Goal: Task Accomplishment & Management: Complete application form

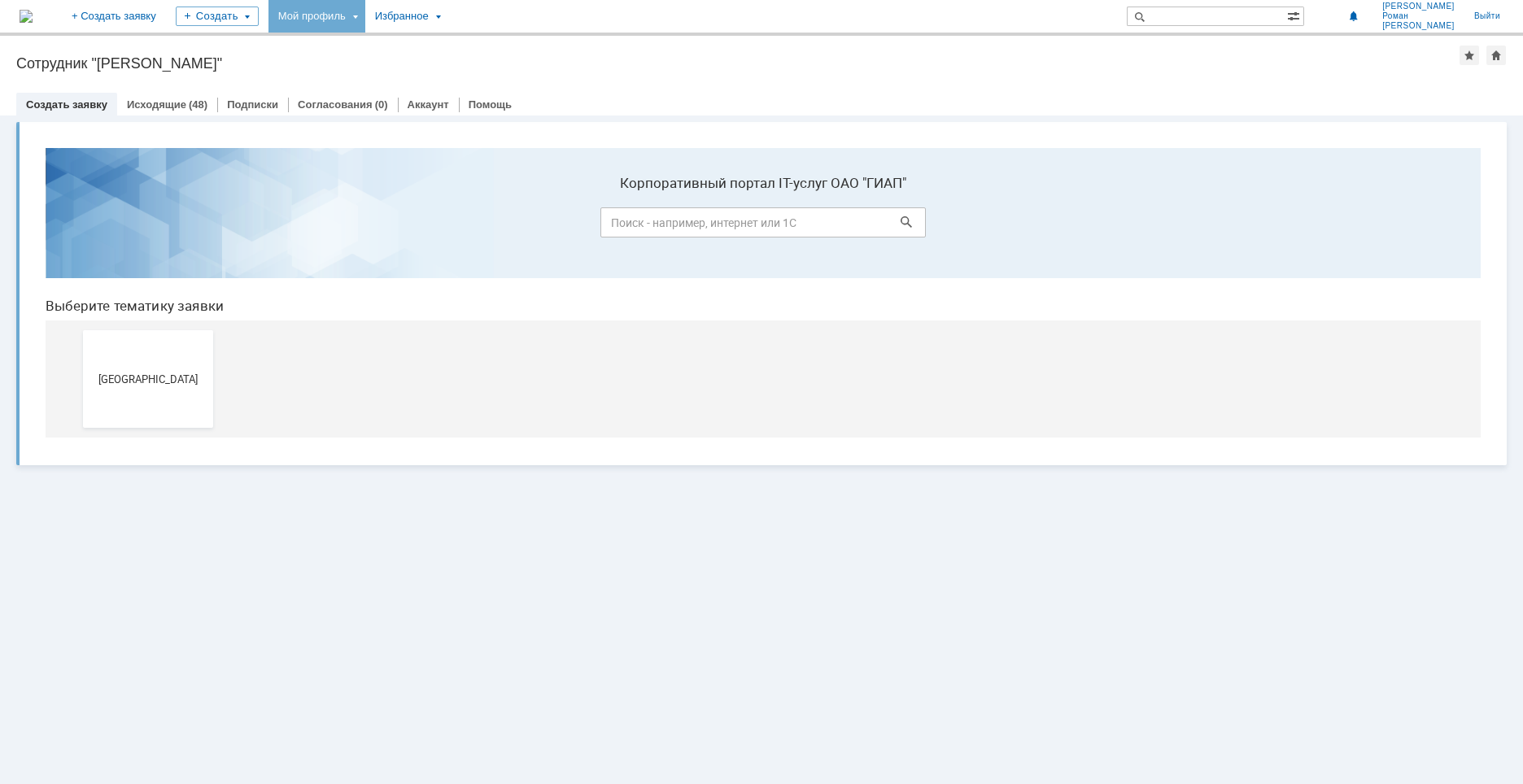
click at [366, 18] on div "Мой профиль" at bounding box center [316, 16] width 96 height 33
click at [506, 73] on link "Мои заявки" at bounding box center [464, 74] width 123 height 19
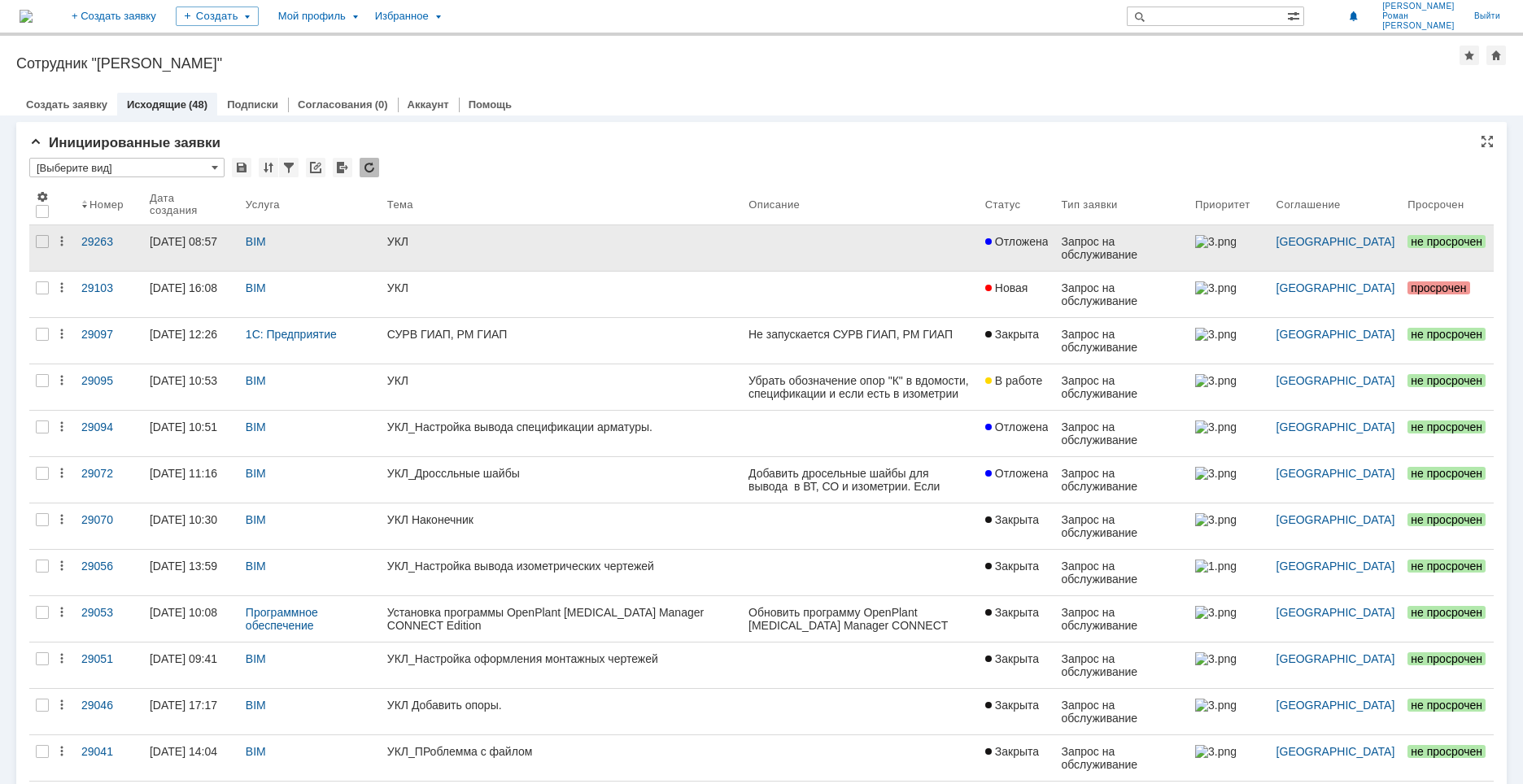
click at [447, 257] on link "УКЛ" at bounding box center [561, 248] width 361 height 45
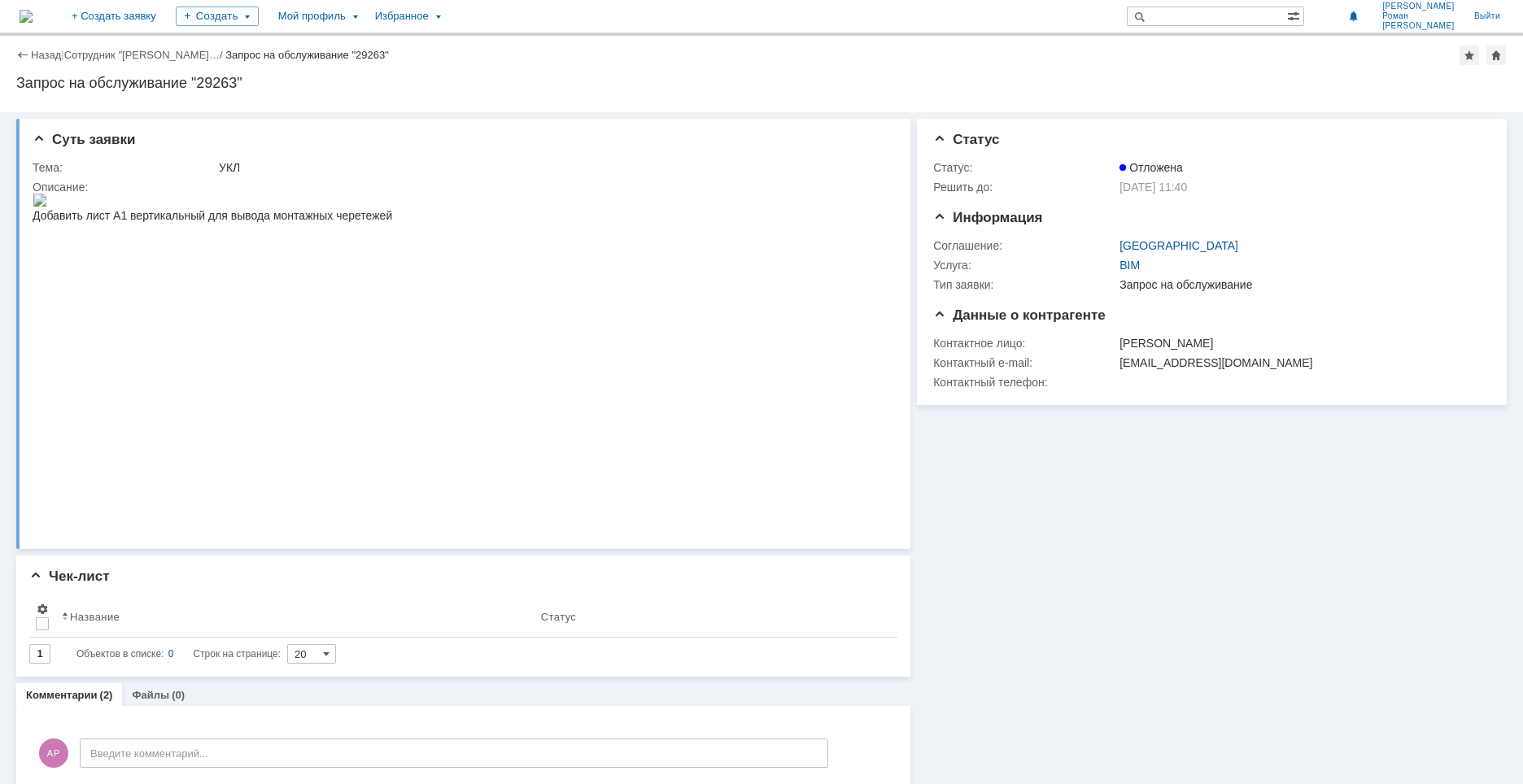
click at [387, 33] on div "На домашнюю + Создать заявку Создать Мой профиль Избранное Анохин Роман Вадимов…" at bounding box center [761, 17] width 1523 height 36
click at [366, 20] on div "Мой профиль" at bounding box center [316, 16] width 96 height 33
click at [395, 74] on div "Заявки" at bounding box center [334, 74] width 123 height 19
click at [258, 20] on div "Создать" at bounding box center [217, 16] width 83 height 19
click at [33, 23] on img at bounding box center [25, 15] width 13 height 13
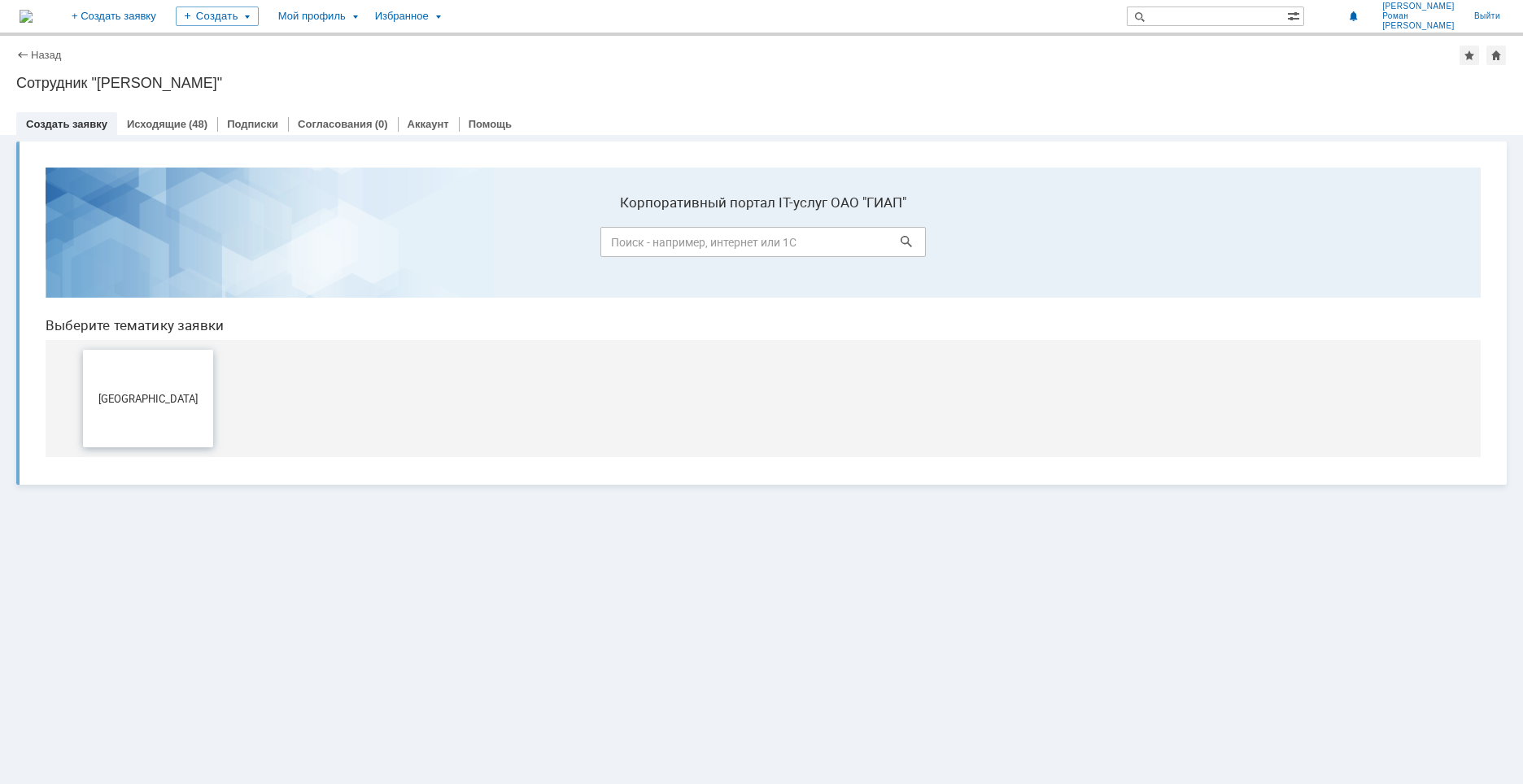
click at [112, 371] on button "[GEOGRAPHIC_DATA]" at bounding box center [148, 398] width 130 height 97
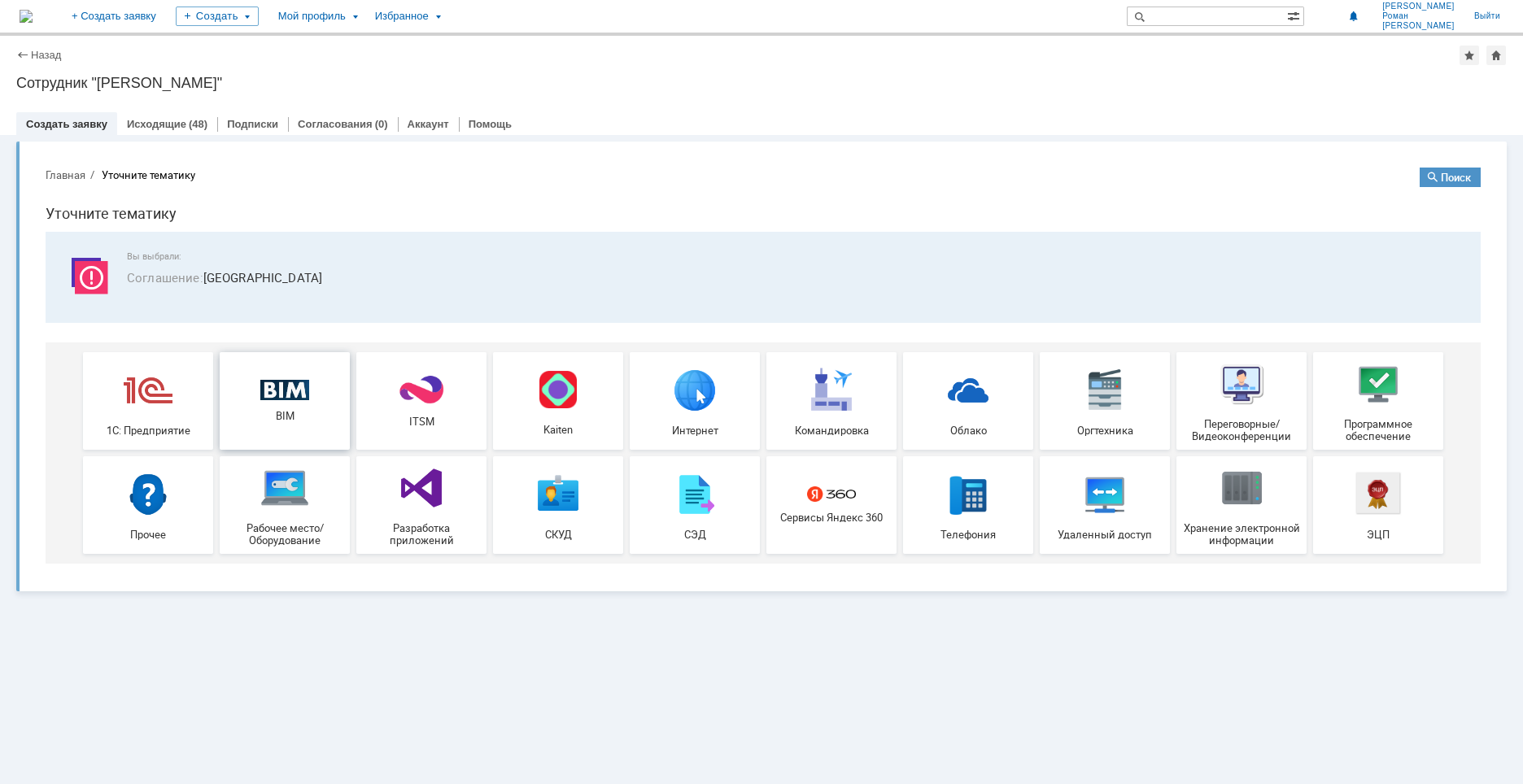
click at [293, 394] on img at bounding box center [285, 391] width 49 height 21
click at [294, 412] on span "BIM" at bounding box center [285, 416] width 121 height 13
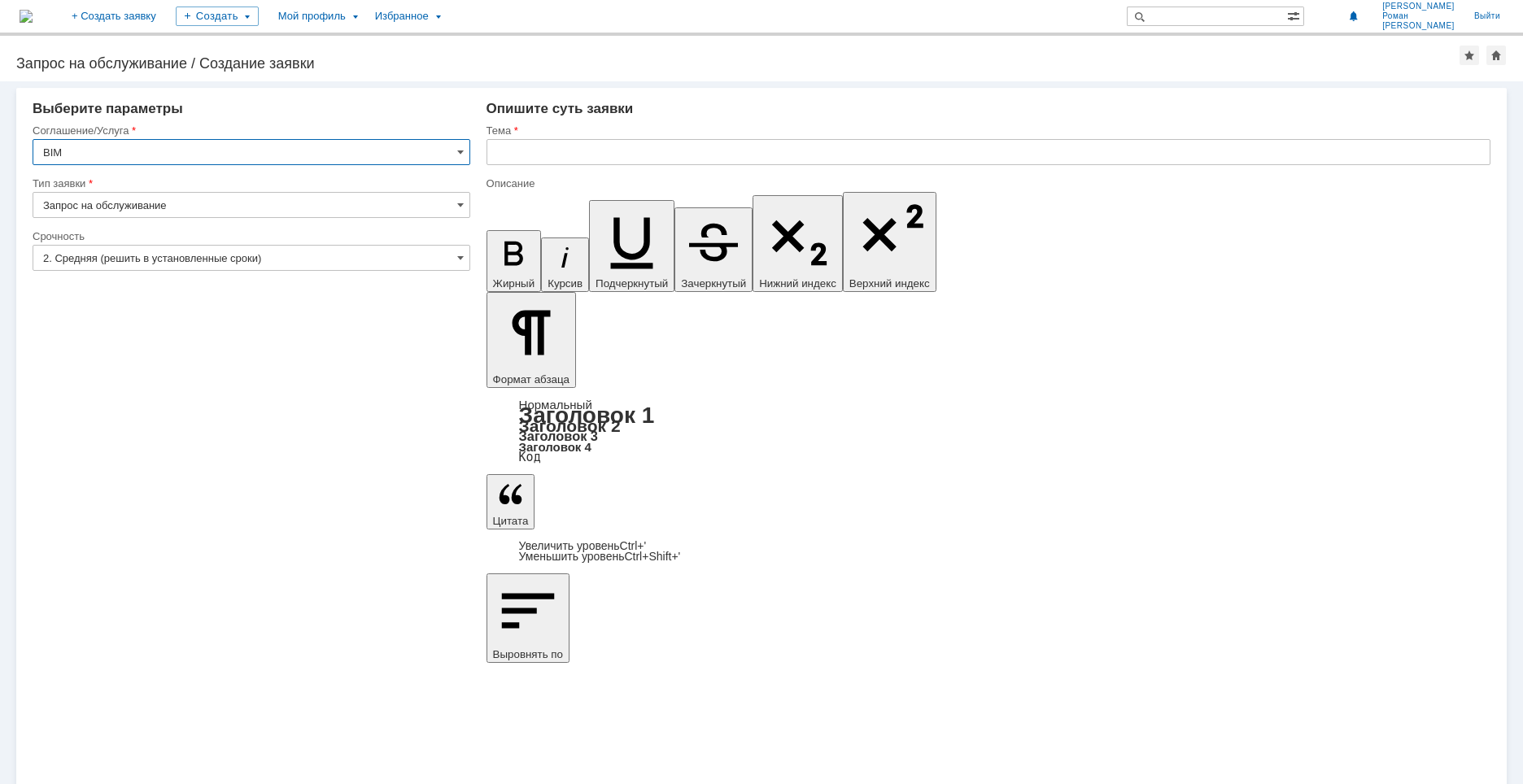
click at [627, 155] on input "text" at bounding box center [988, 151] width 1004 height 26
type input "Ц"
type input "УКЛ_Опоры"
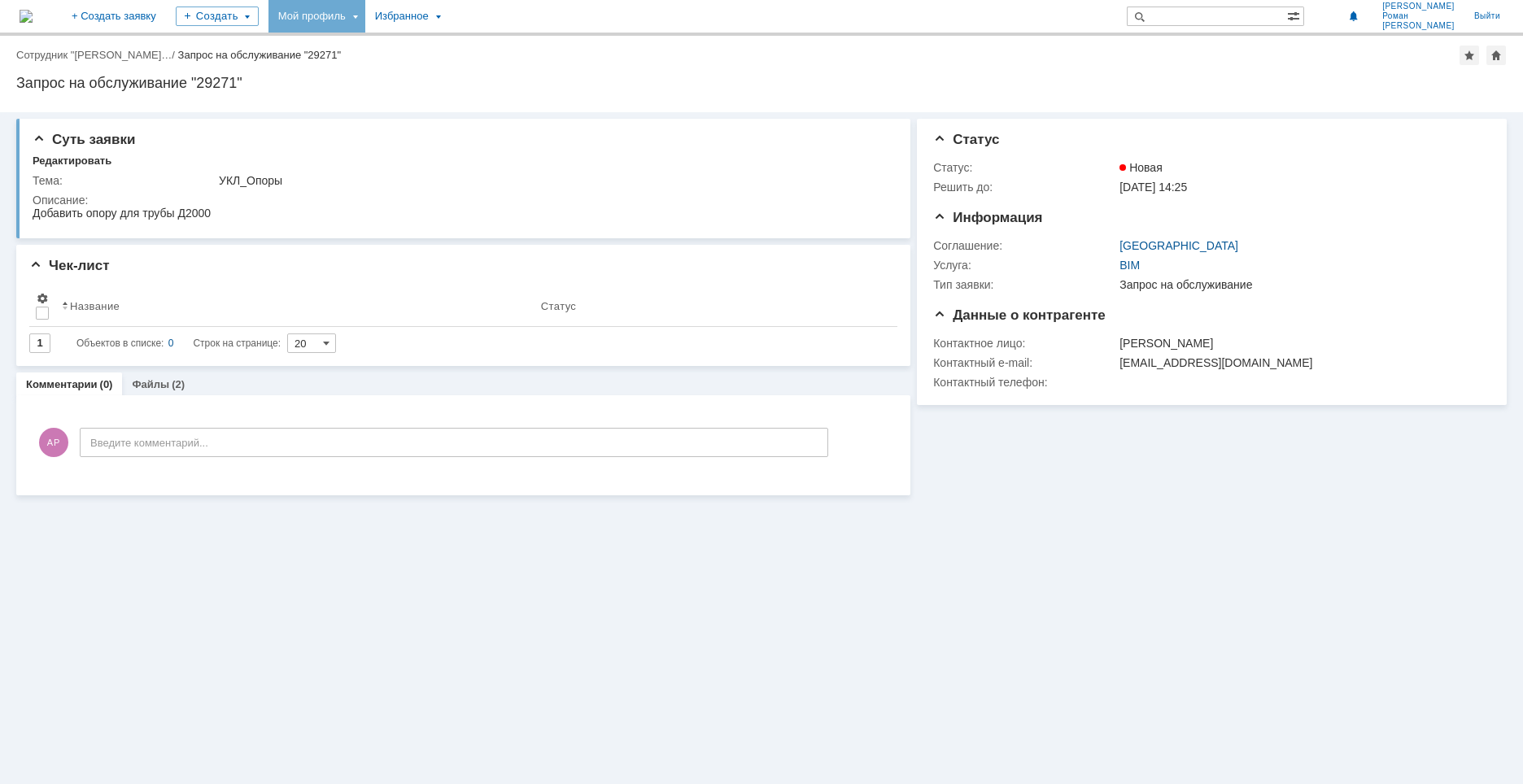
click at [366, 18] on div "Мой профиль" at bounding box center [316, 16] width 96 height 33
click at [525, 72] on link "Мои заявки" at bounding box center [464, 74] width 123 height 19
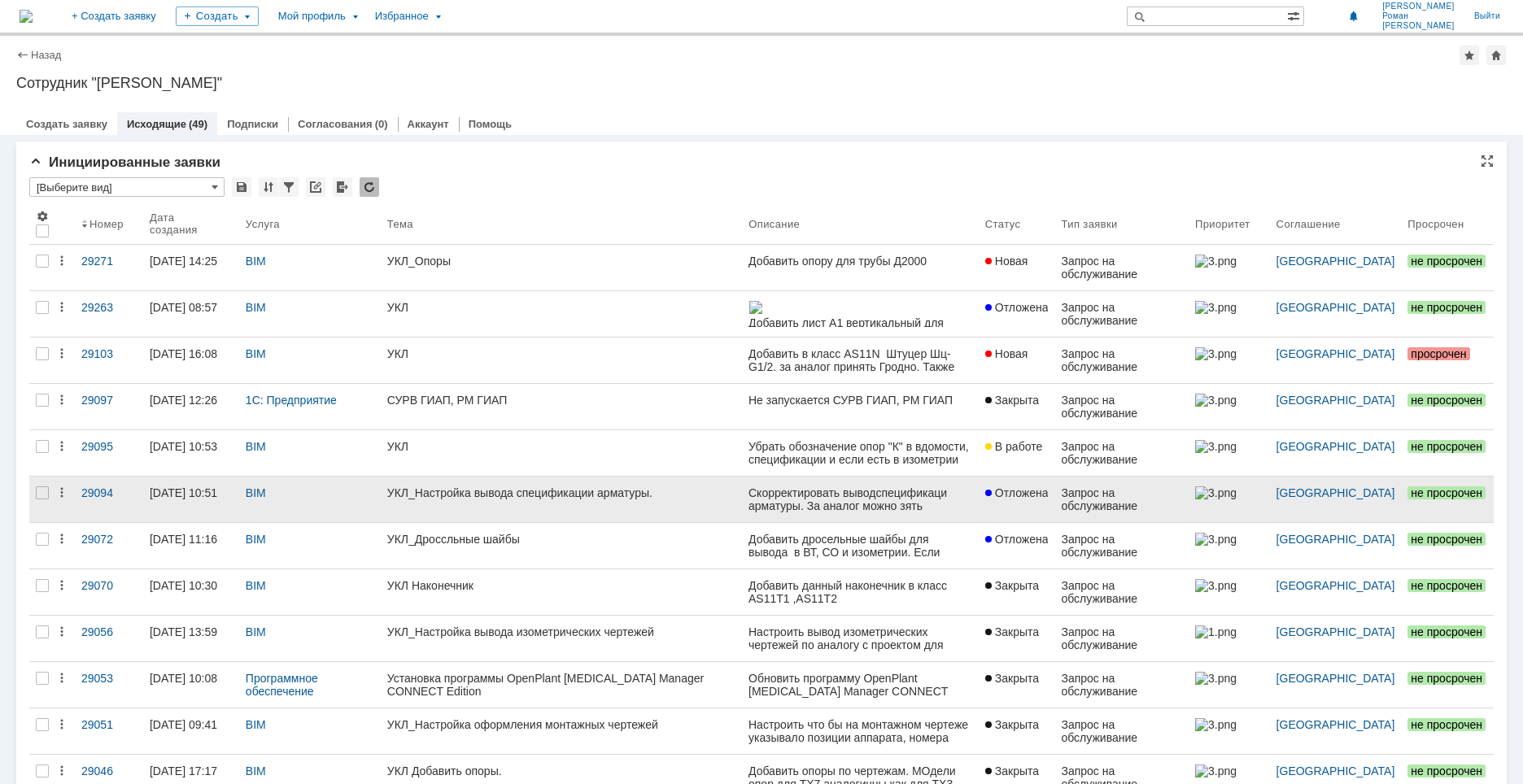
click at [517, 508] on link "УКЛ_Настройка вывода спецификации арматуры." at bounding box center [561, 499] width 361 height 45
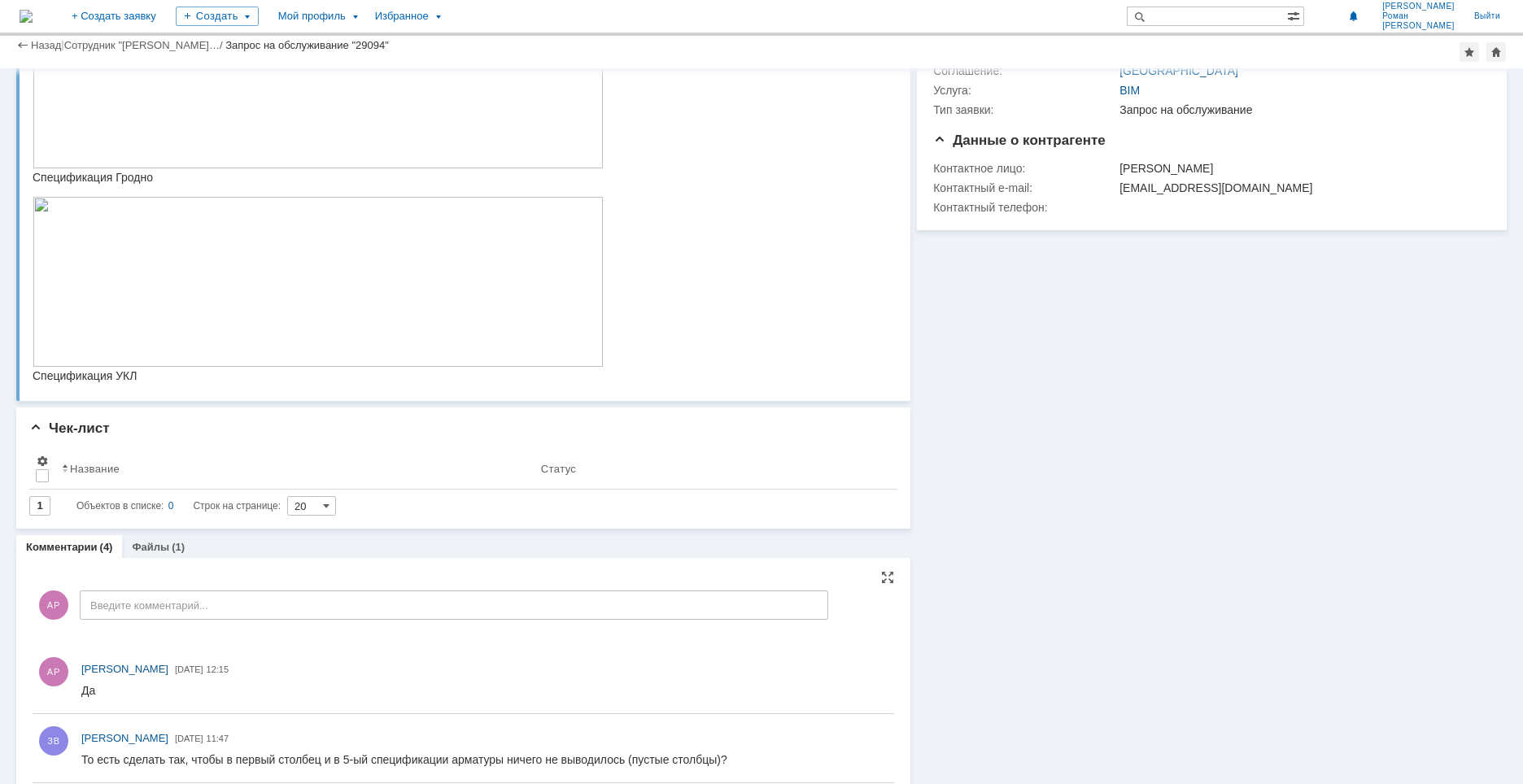
scroll to position [44, 0]
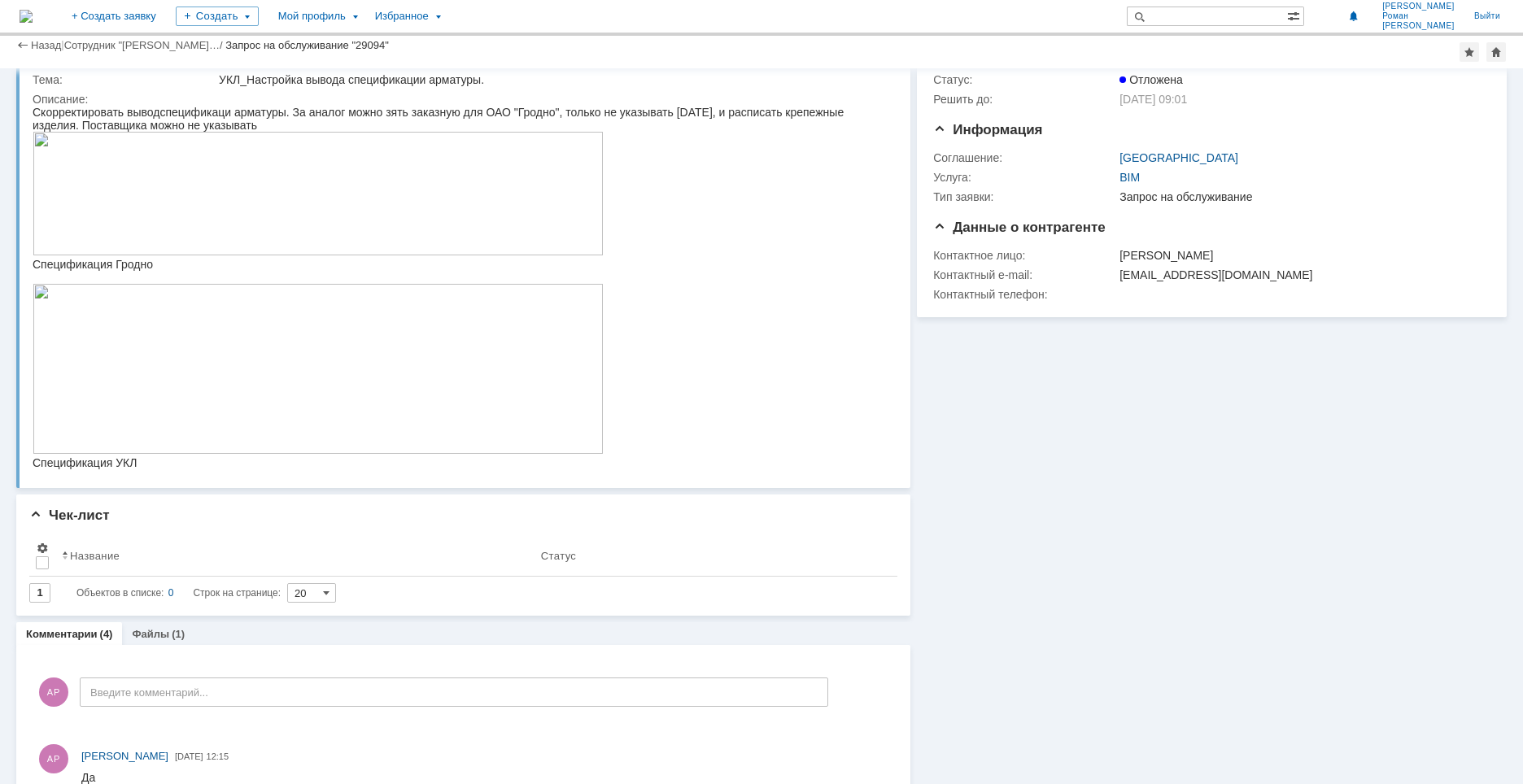
click at [151, 204] on img at bounding box center [318, 194] width 571 height 123
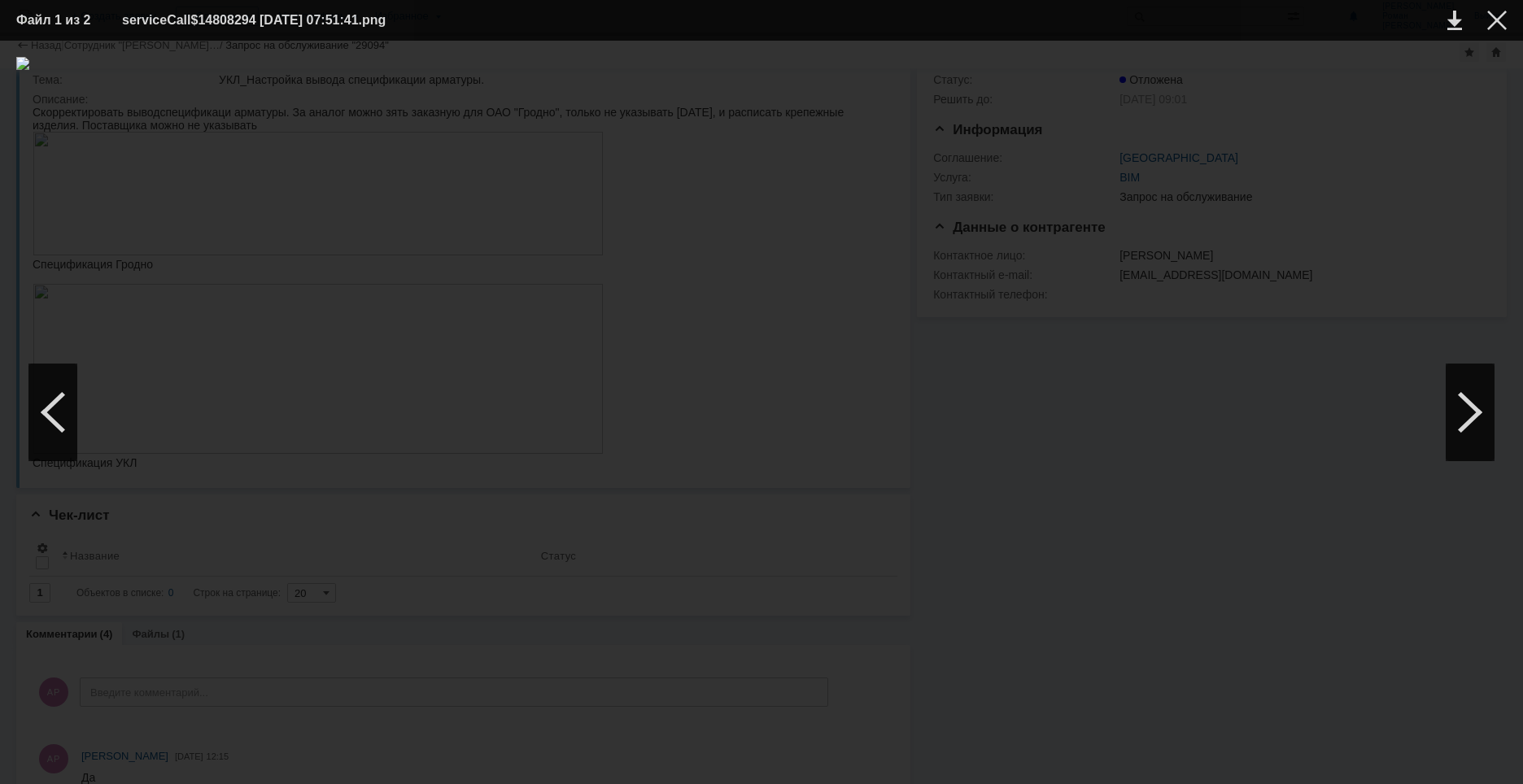
click at [382, 210] on div at bounding box center [761, 412] width 1490 height 711
click at [1499, 16] on div at bounding box center [1497, 20] width 19 height 19
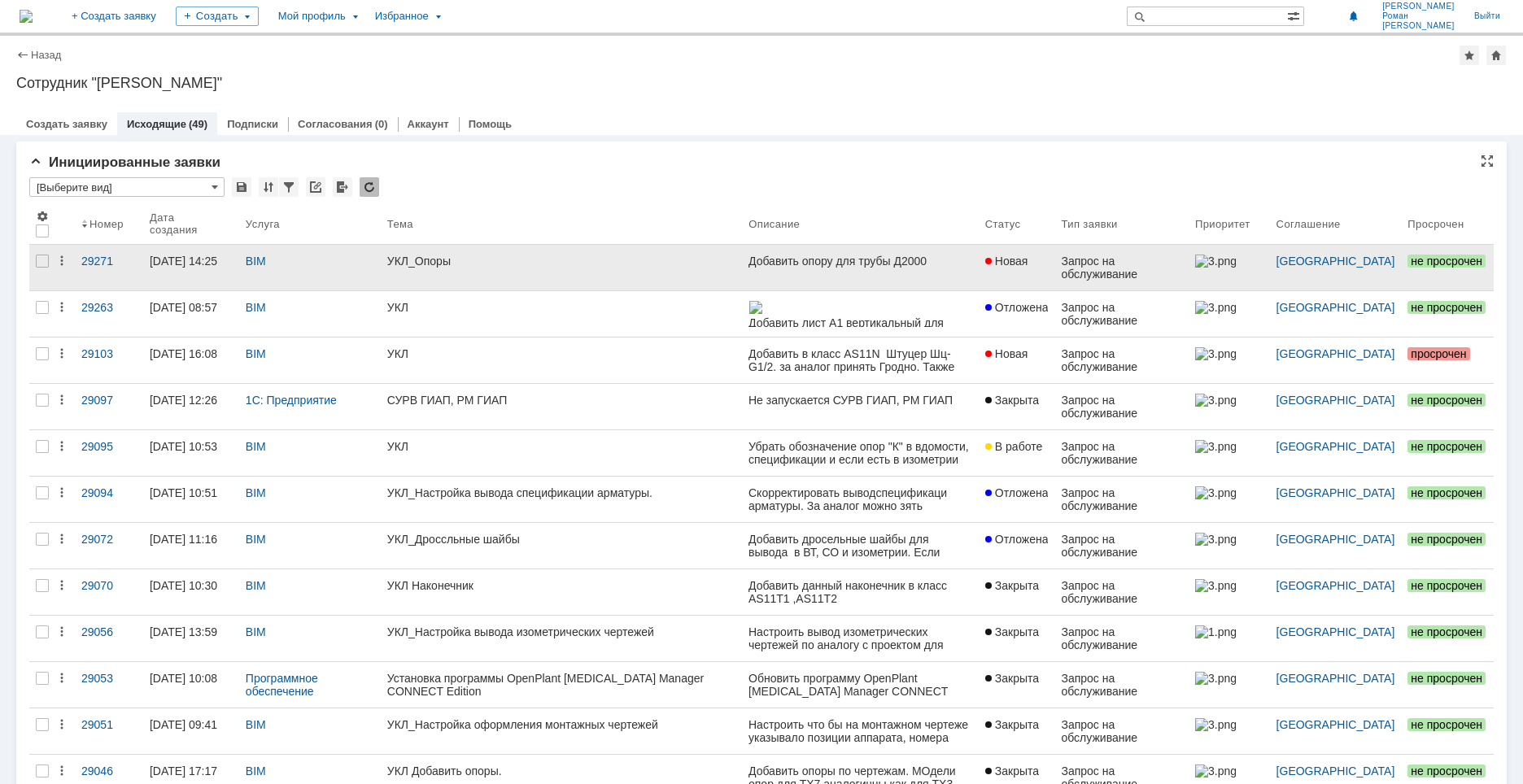
click at [430, 281] on link "УКЛ_Опоры" at bounding box center [561, 267] width 361 height 45
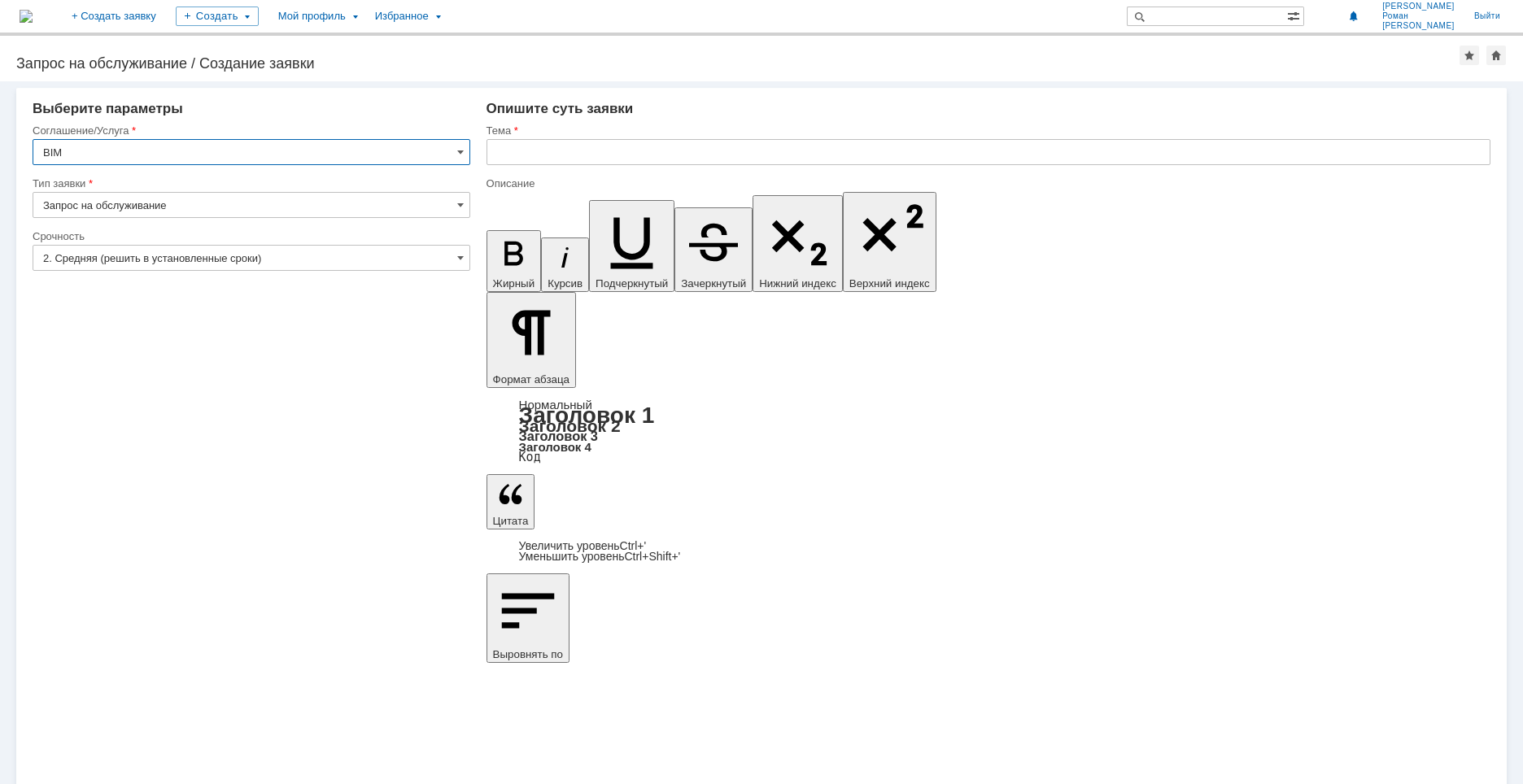
click at [579, 154] on input "text" at bounding box center [988, 151] width 1004 height 26
type input "УКЛ_Компенсаторы"
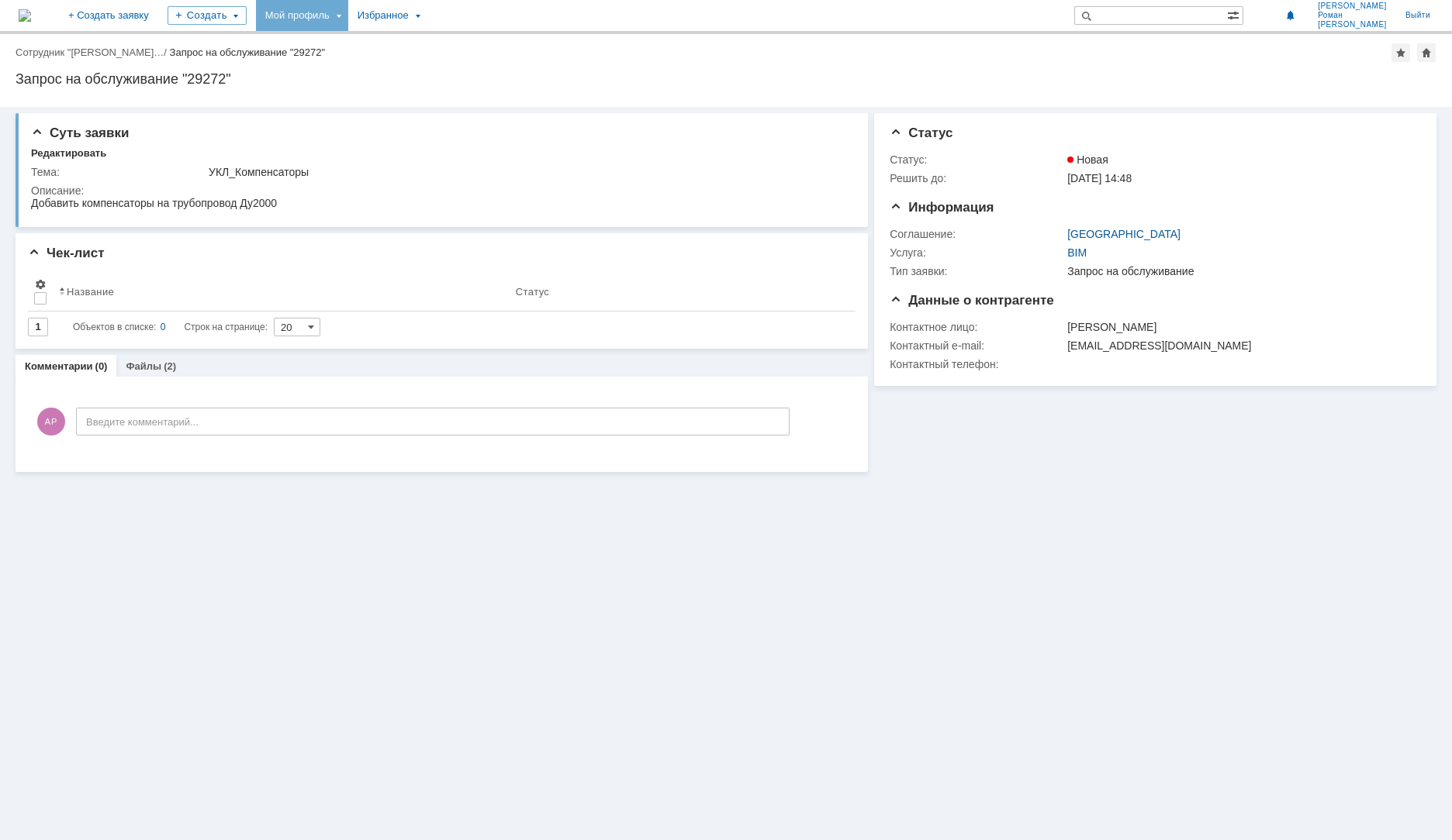
click at [337, 7] on div "Мой профиль" at bounding box center [302, 16] width 92 height 31
click at [501, 72] on link "Мои заявки" at bounding box center [442, 71] width 118 height 18
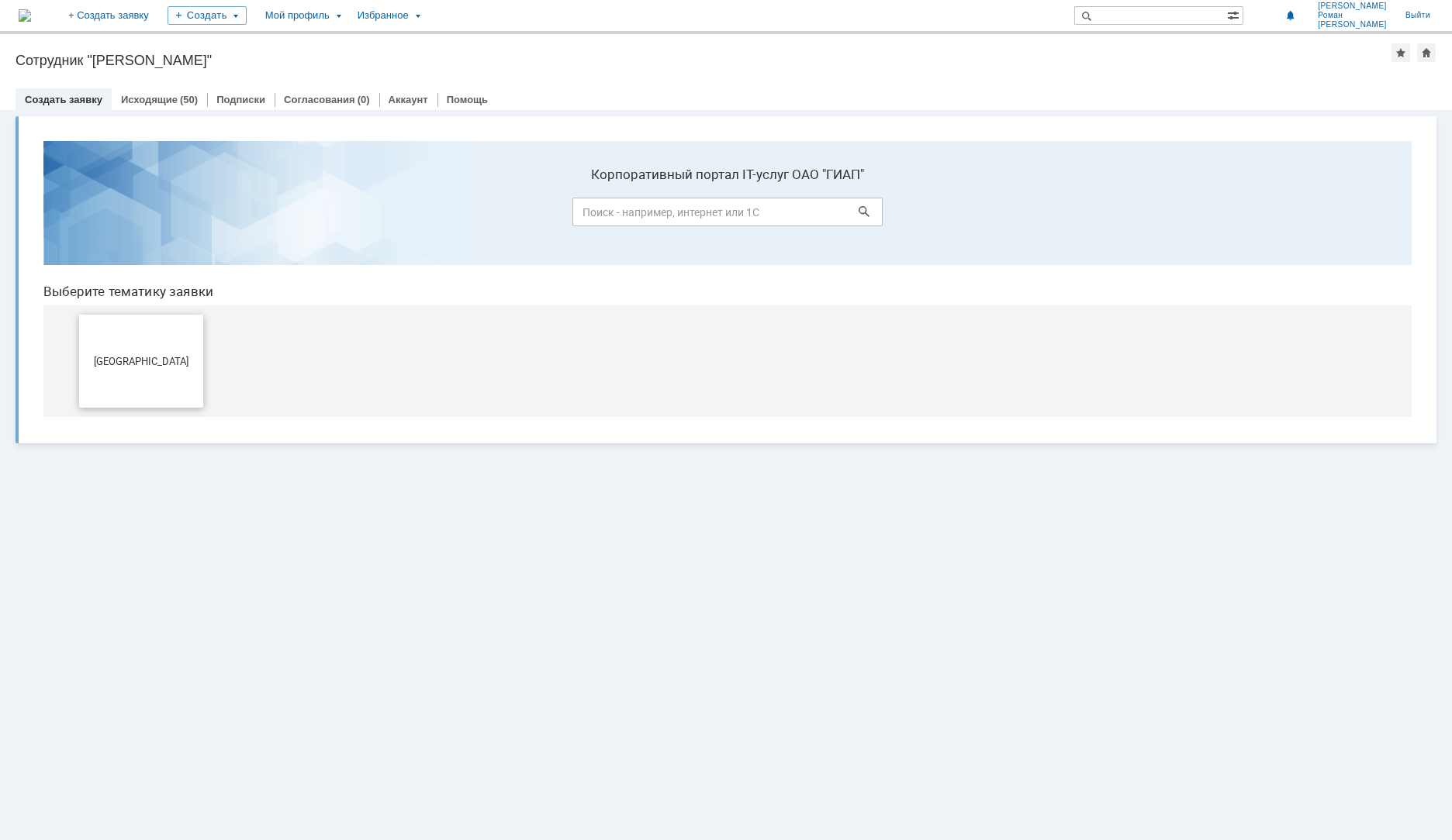
click at [161, 354] on button "[GEOGRAPHIC_DATA]" at bounding box center [141, 360] width 124 height 93
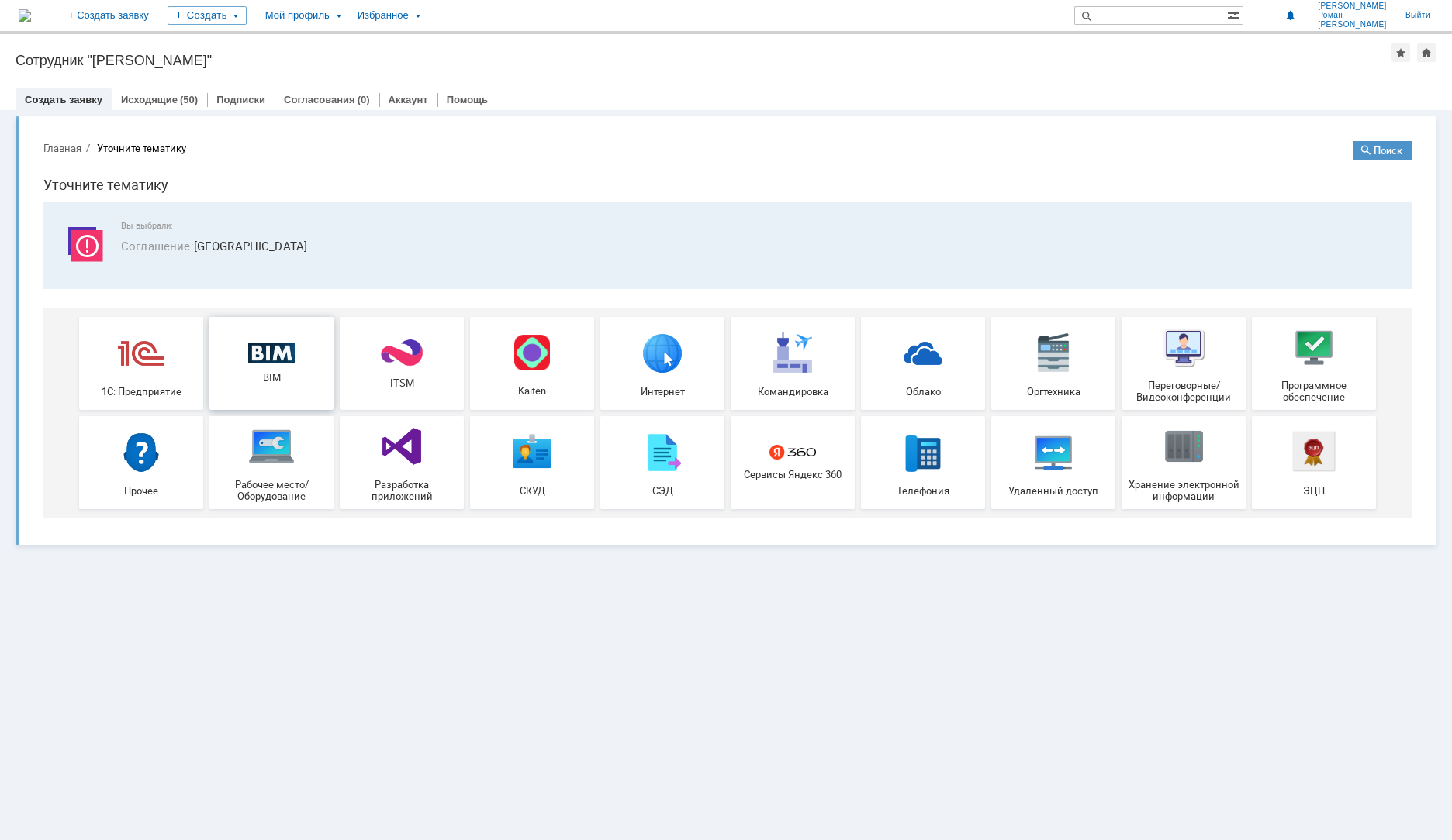
click at [255, 352] on img at bounding box center [271, 354] width 47 height 20
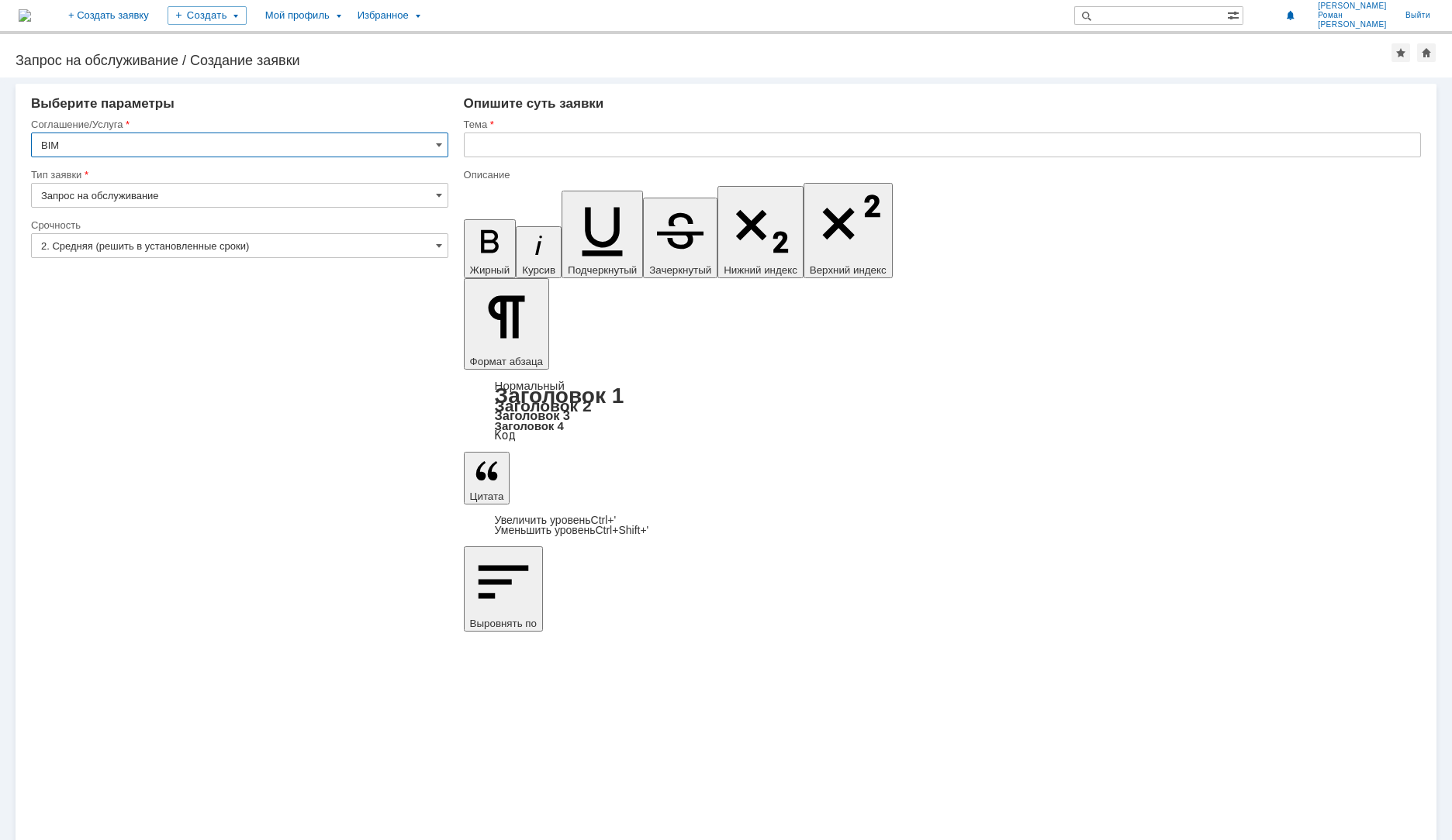
click at [509, 161] on div "Тема" at bounding box center [942, 142] width 957 height 51
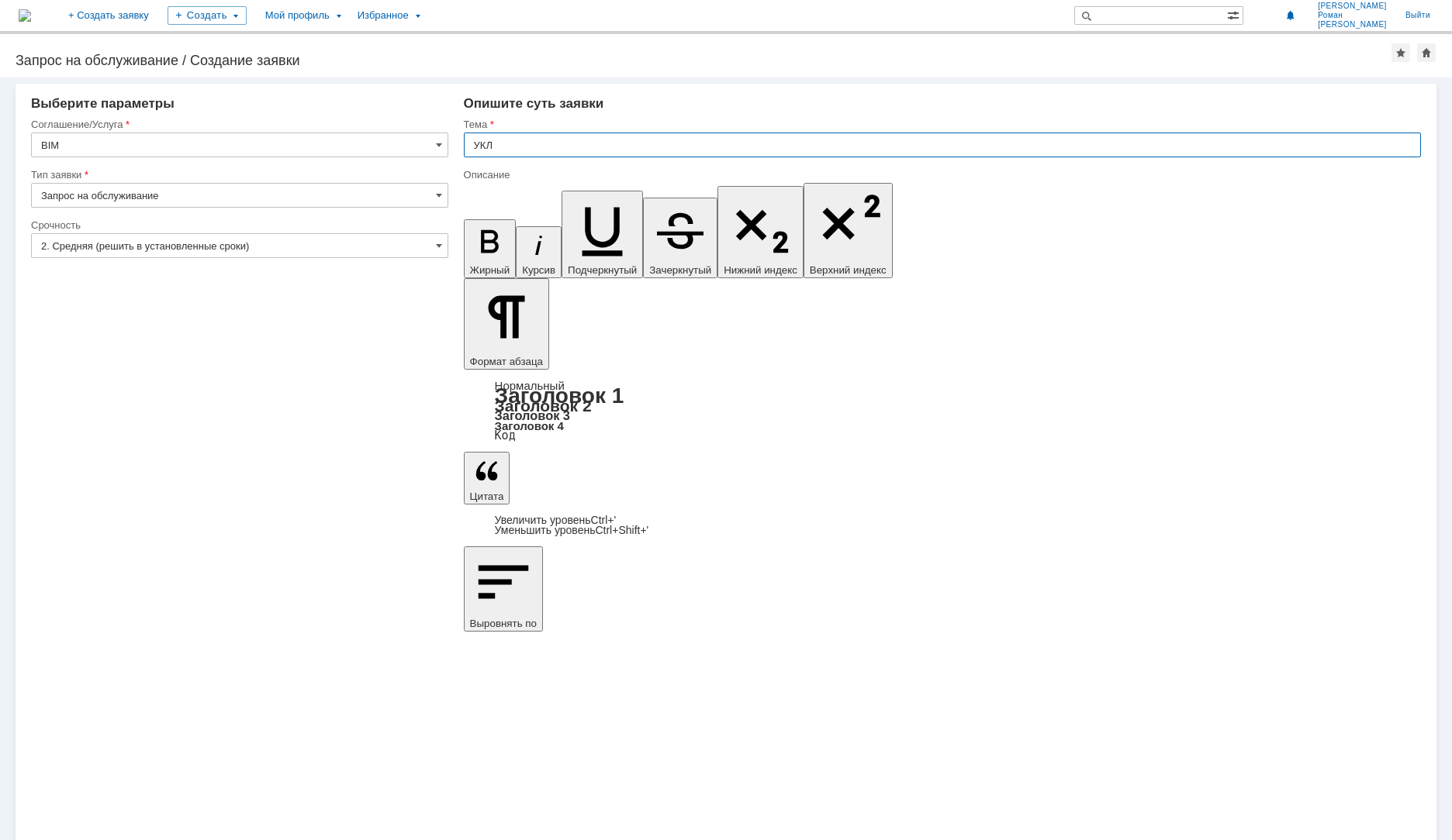
type input "УКЛ"
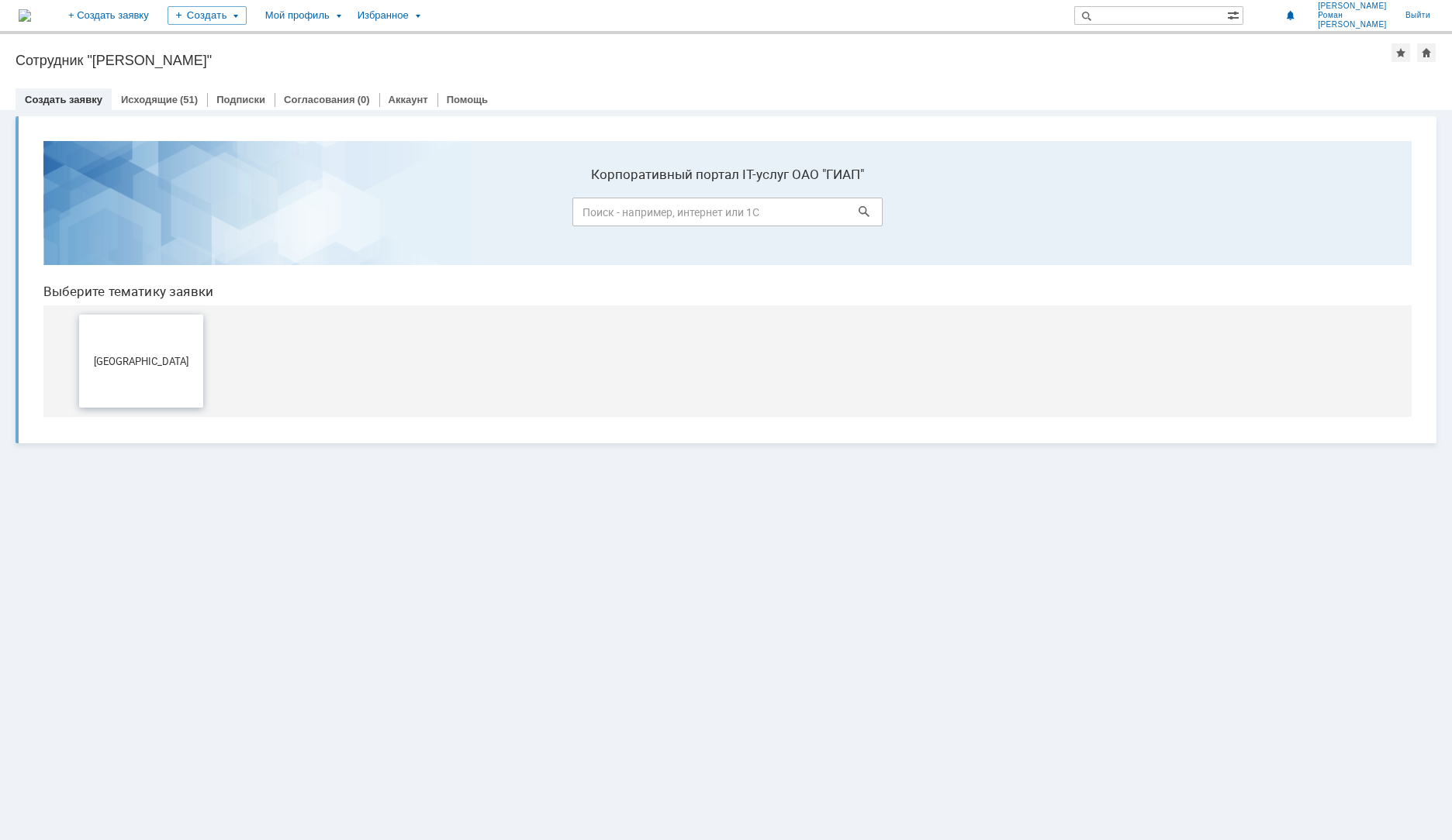
click at [135, 344] on button "[GEOGRAPHIC_DATA]" at bounding box center [141, 360] width 124 height 93
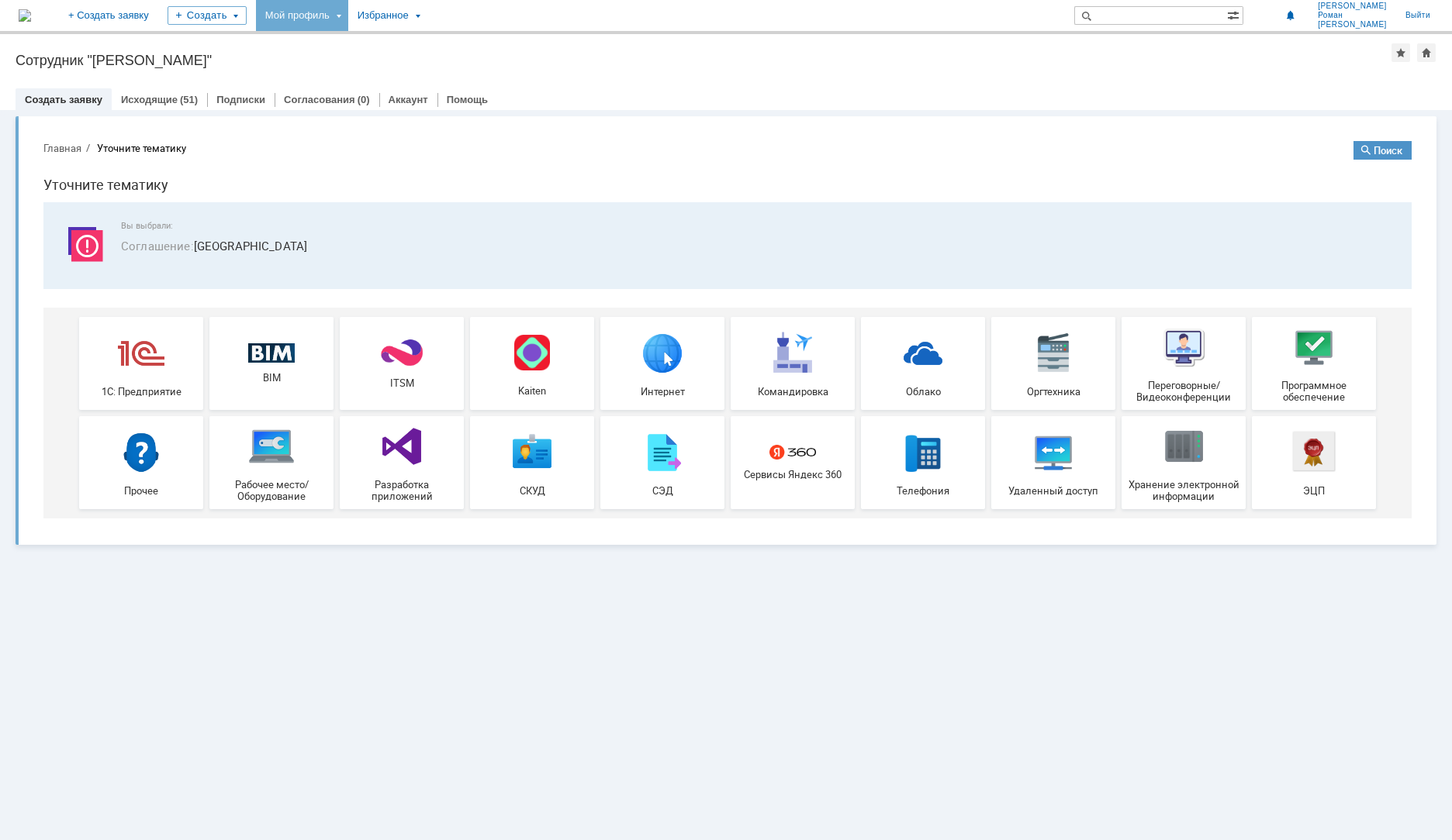
click at [349, 17] on div "Мой профиль" at bounding box center [302, 16] width 92 height 31
click at [467, 73] on link "Мои заявки" at bounding box center [442, 71] width 118 height 18
